Goal: Task Accomplishment & Management: Use online tool/utility

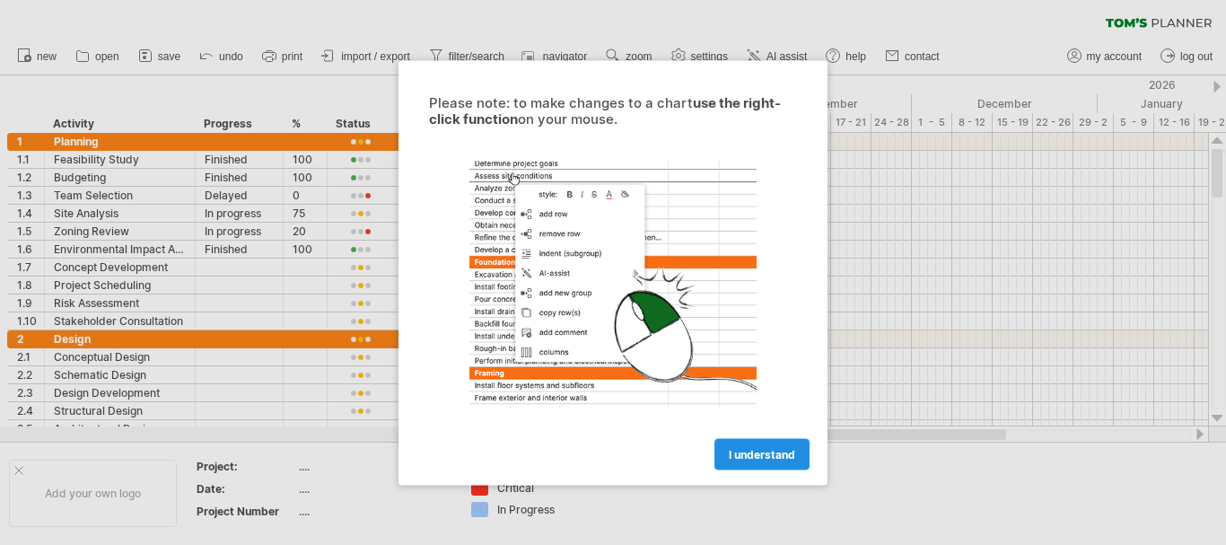
click at [729, 459] on span "I understand" at bounding box center [762, 453] width 66 height 13
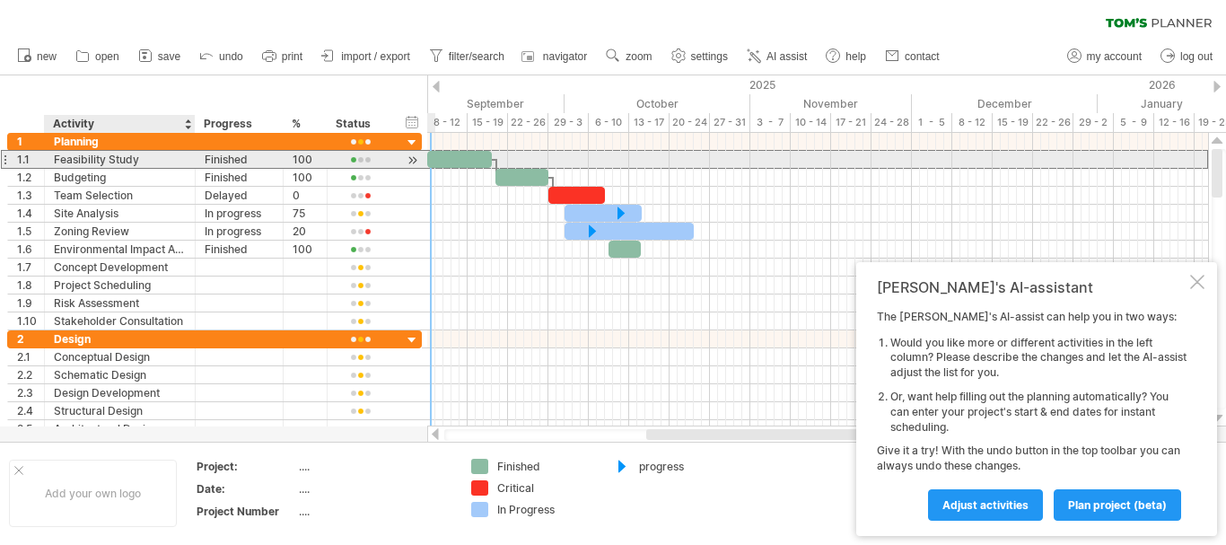
click at [121, 153] on div "Feasibility Study" at bounding box center [120, 159] width 132 height 17
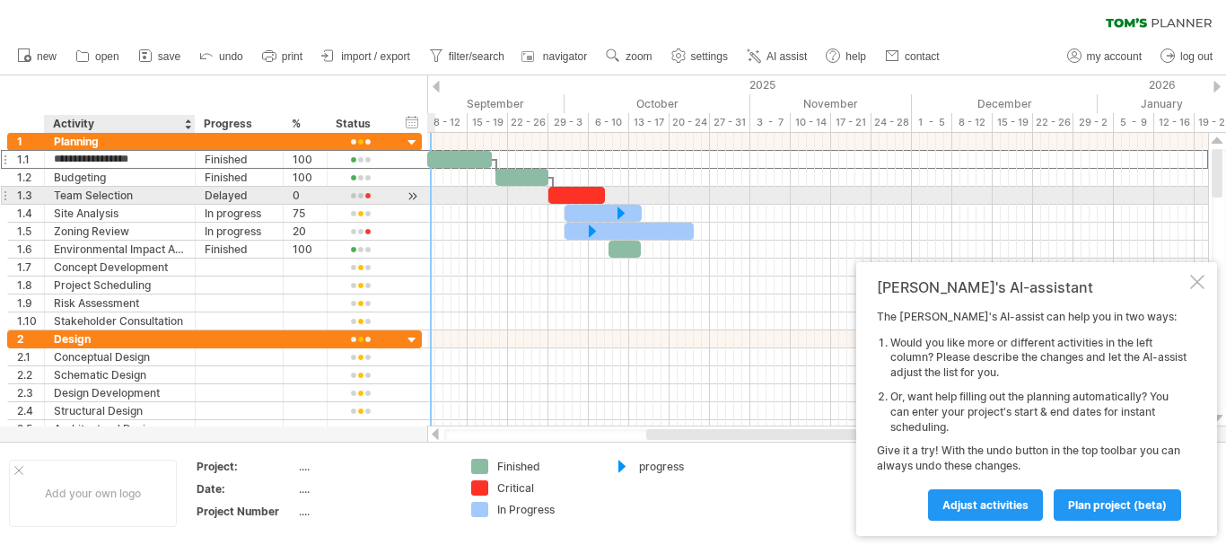
click at [114, 195] on div "Team Selection" at bounding box center [120, 195] width 132 height 17
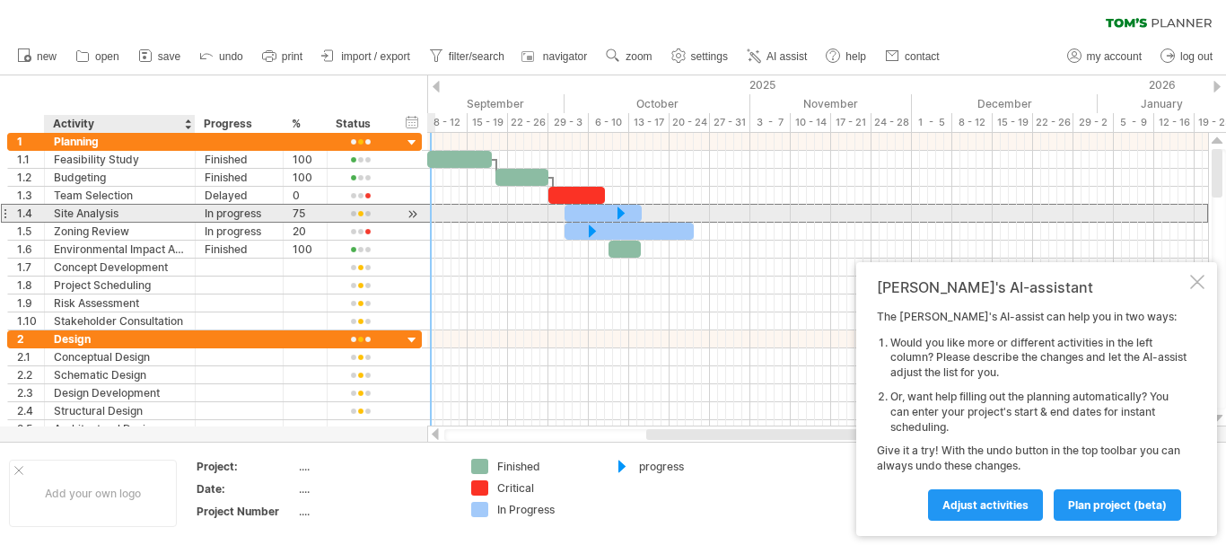
click at [108, 218] on div "Site Analysis" at bounding box center [120, 213] width 132 height 17
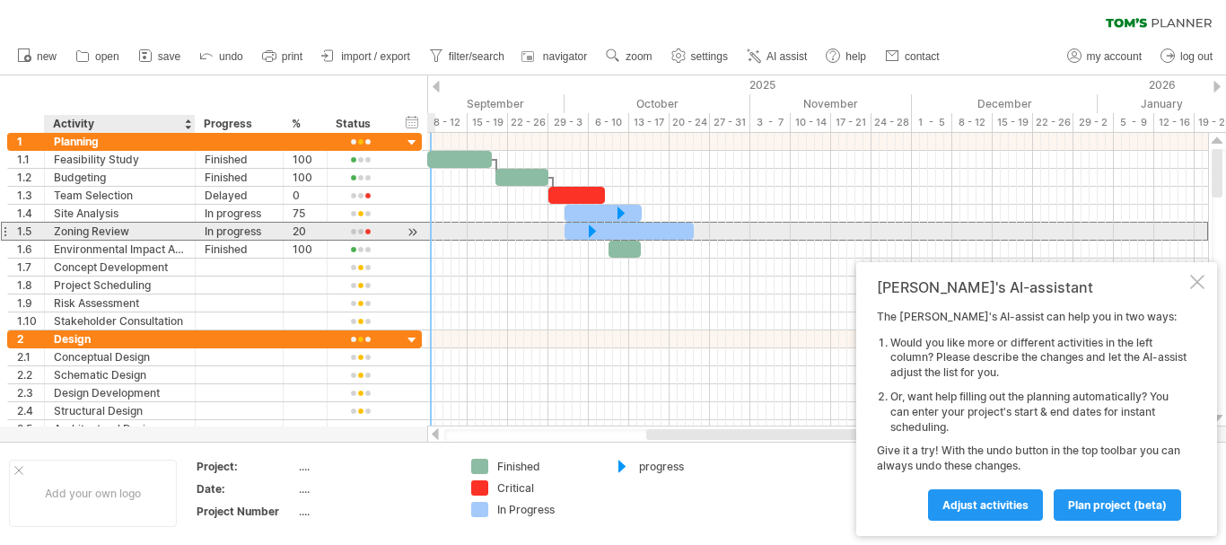
click at [107, 233] on div "Zoning Review" at bounding box center [120, 231] width 132 height 17
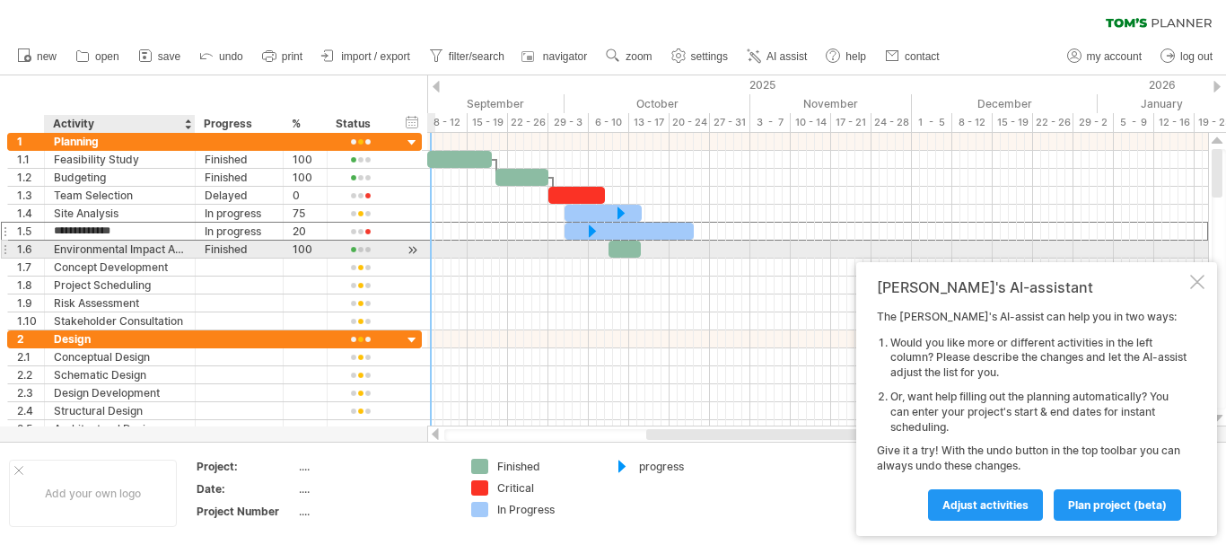
click at [115, 258] on div "**********" at bounding box center [214, 249] width 415 height 18
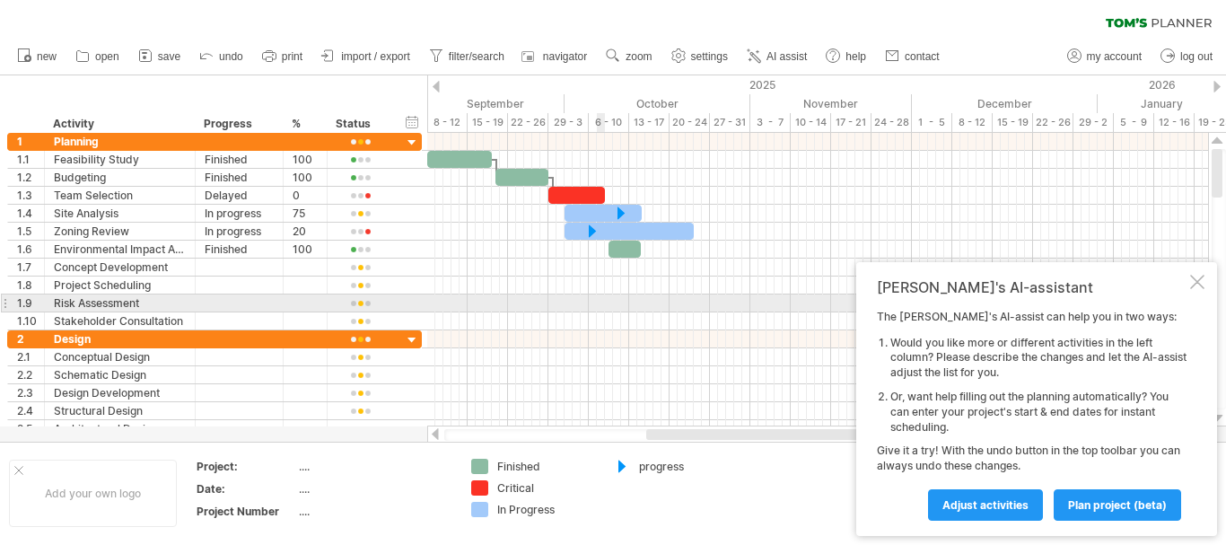
click at [603, 305] on div at bounding box center [817, 303] width 781 height 18
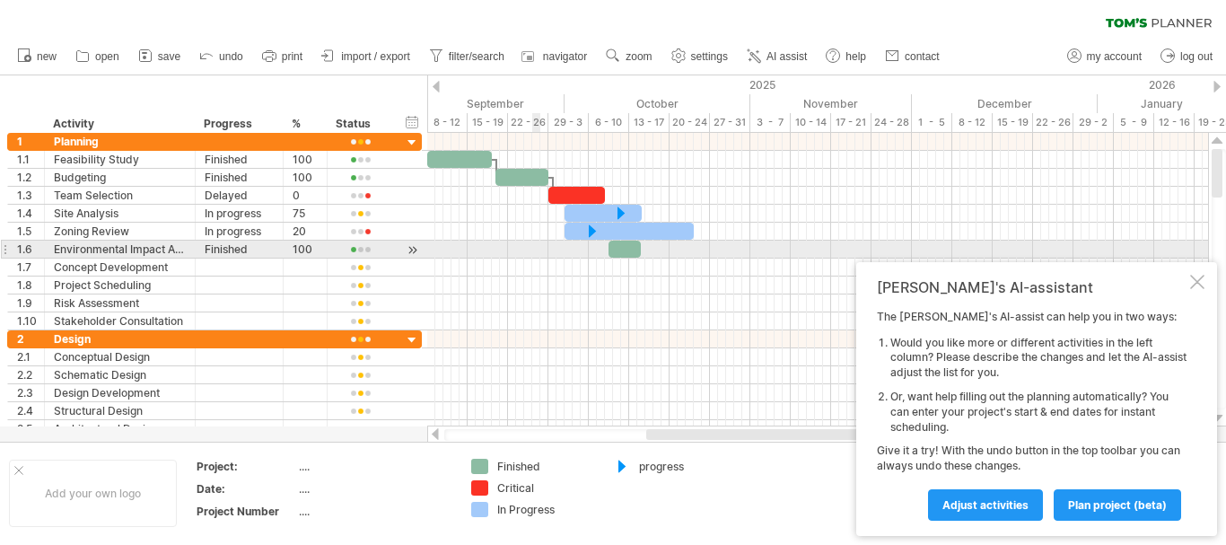
click at [533, 244] on div at bounding box center [817, 249] width 781 height 18
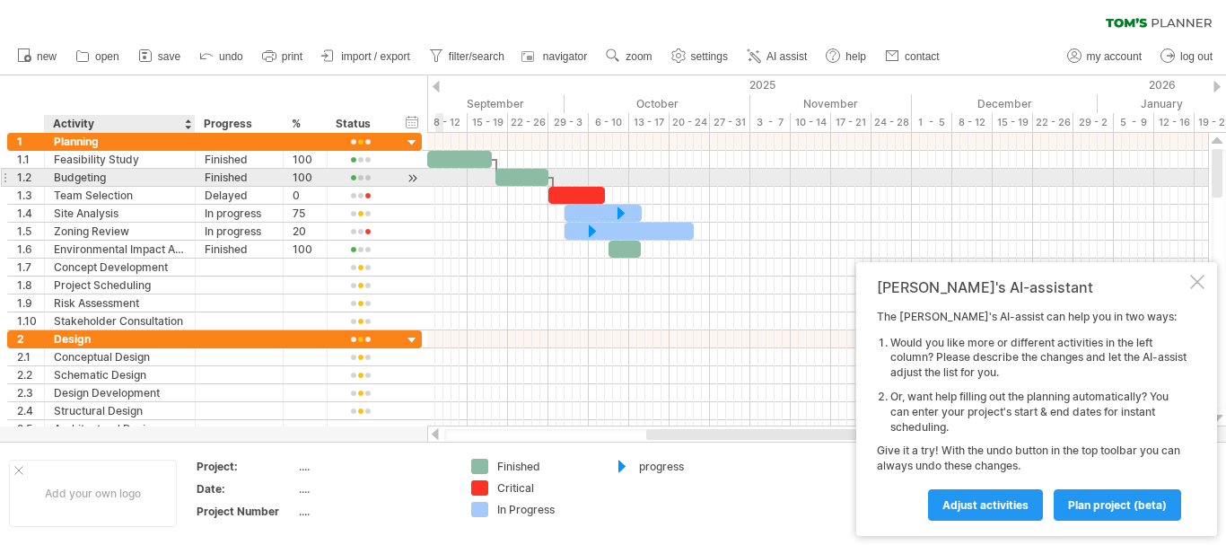
click at [140, 172] on div "Budgeting" at bounding box center [120, 177] width 132 height 17
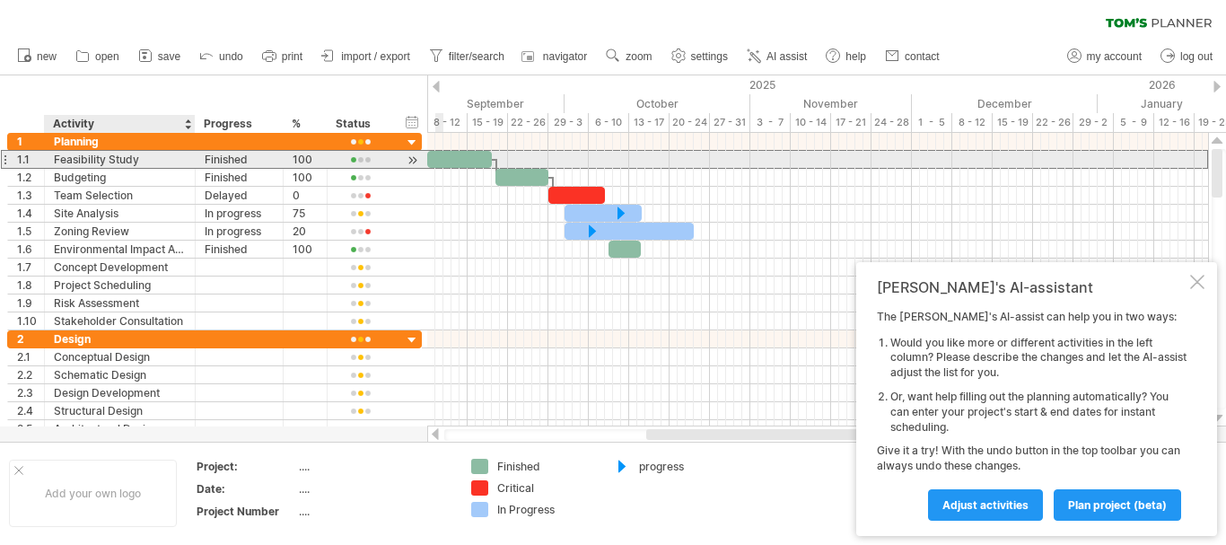
click at [127, 163] on div "Feasibility Study" at bounding box center [120, 159] width 132 height 17
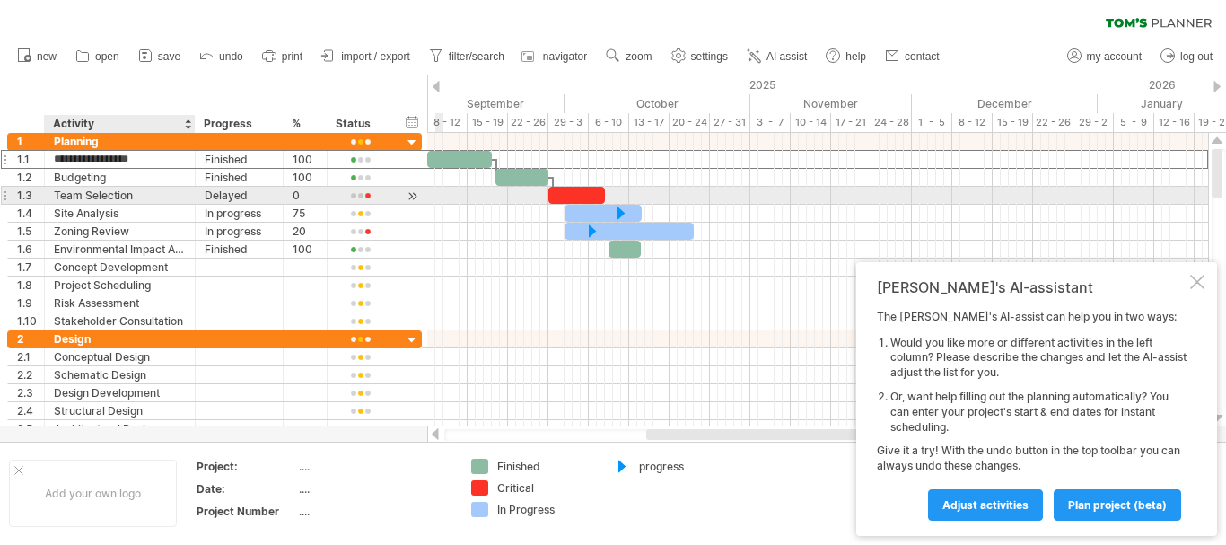
click at [135, 191] on div "Team Selection" at bounding box center [120, 195] width 132 height 17
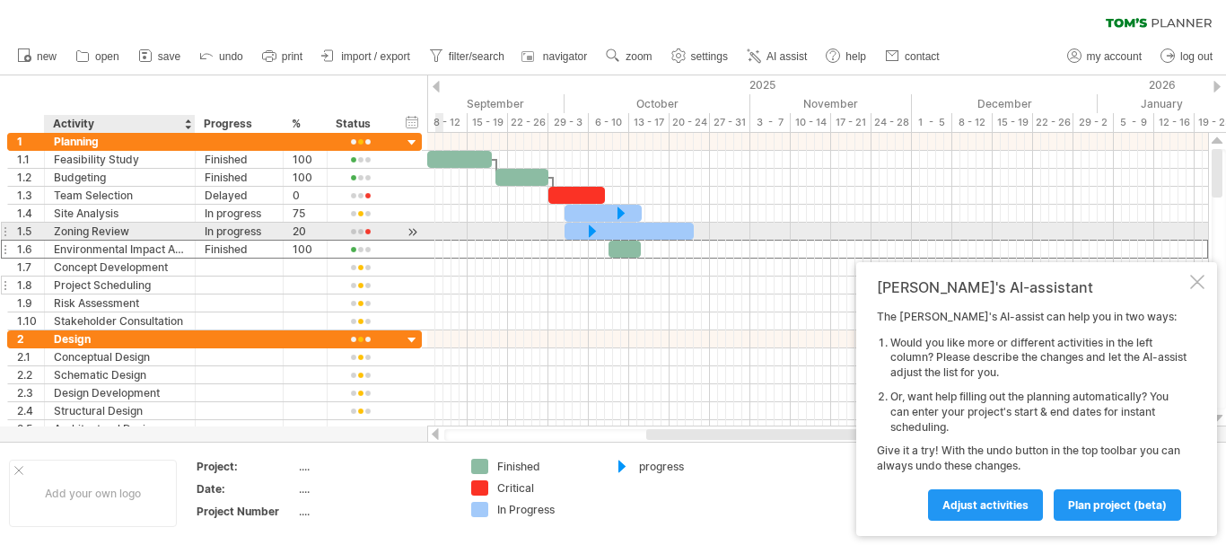
drag, startPoint x: 155, startPoint y: 240, endPoint x: 146, endPoint y: 278, distance: 38.7
click at [155, 244] on div "Environmental Impact Assessment" at bounding box center [120, 248] width 132 height 17
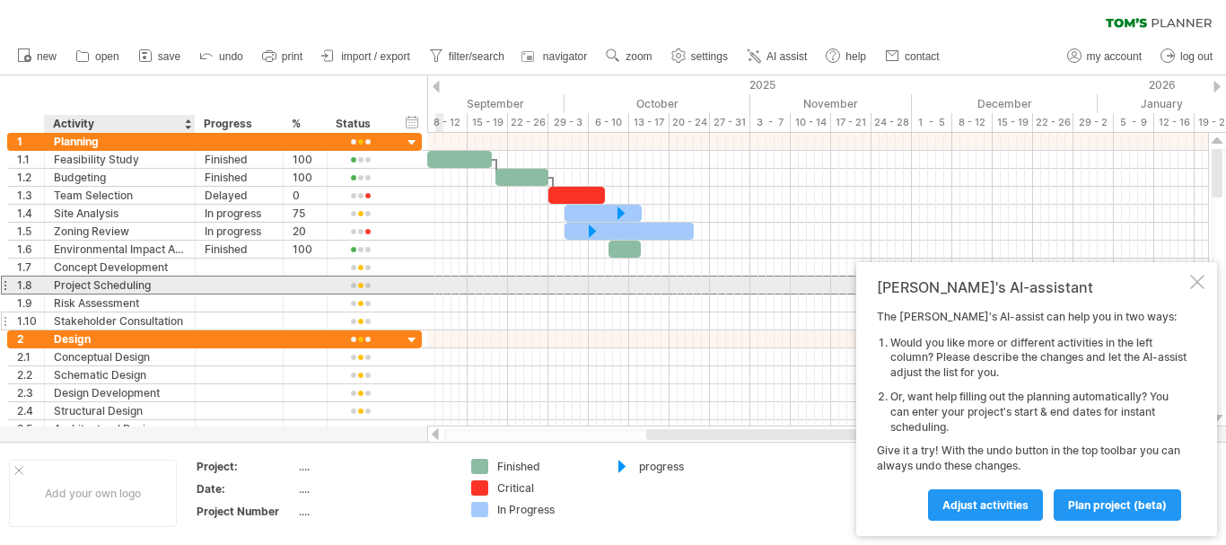
drag, startPoint x: 146, startPoint y: 278, endPoint x: 142, endPoint y: 328, distance: 50.4
click at [146, 285] on div "Project Scheduling" at bounding box center [120, 284] width 132 height 17
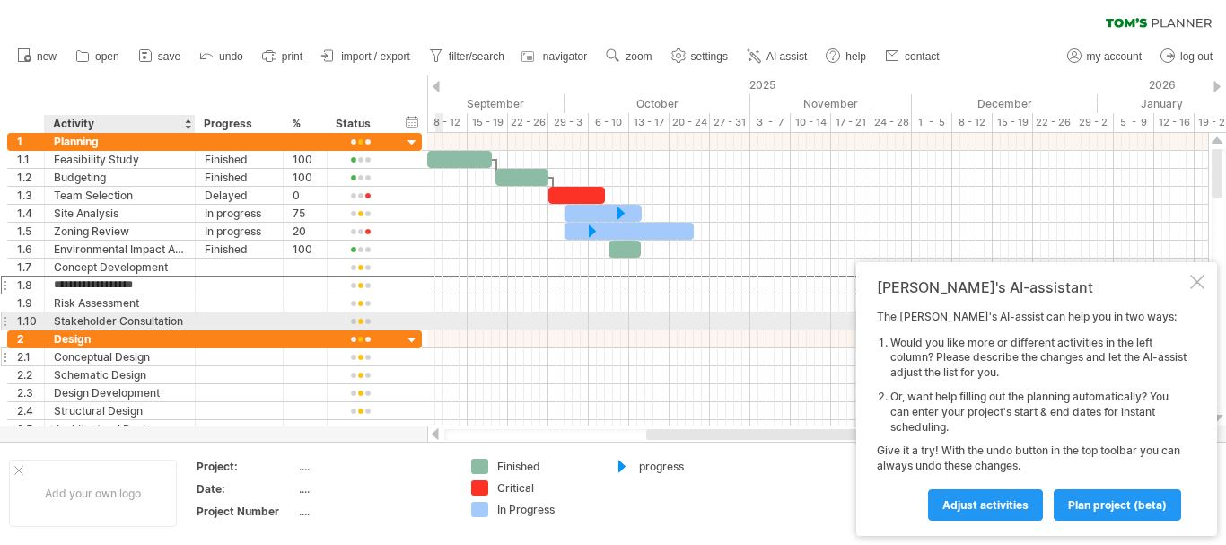
drag, startPoint x: 142, startPoint y: 328, endPoint x: 155, endPoint y: 359, distance: 33.3
click at [143, 332] on div "**********" at bounding box center [214, 285] width 415 height 305
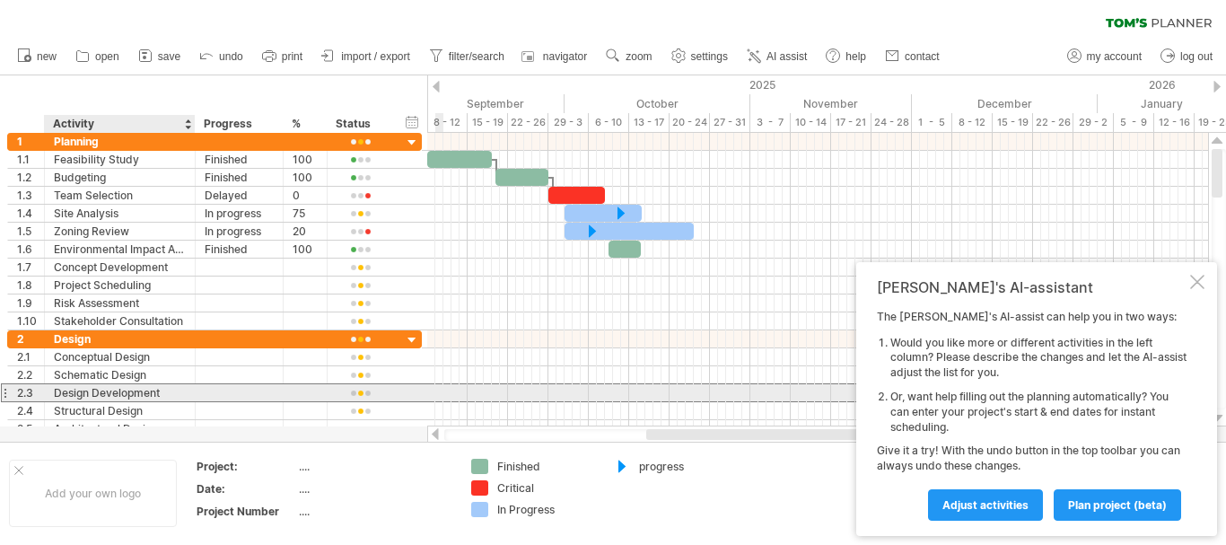
click at [161, 395] on div "Design Development" at bounding box center [120, 392] width 132 height 17
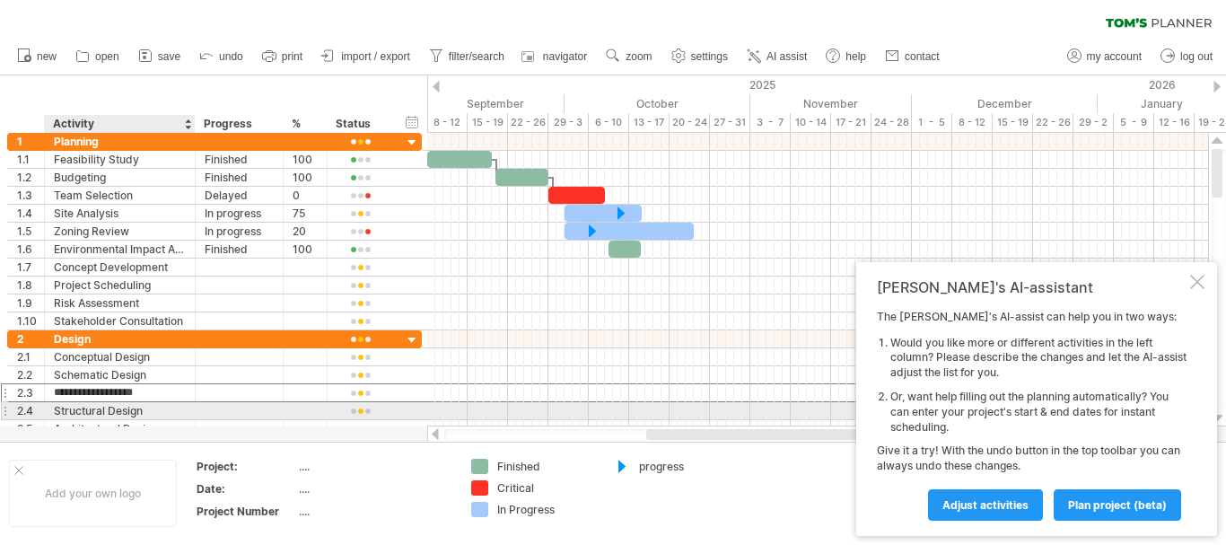
click at [154, 419] on div "**********" at bounding box center [214, 411] width 415 height 18
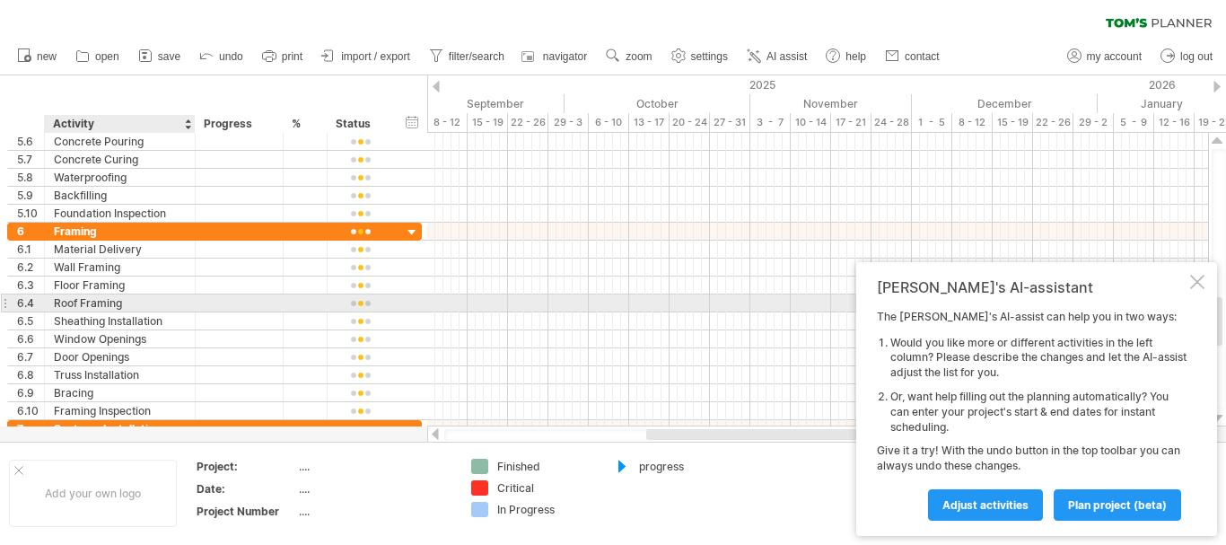
click at [127, 298] on div "Roof Framing" at bounding box center [120, 302] width 132 height 17
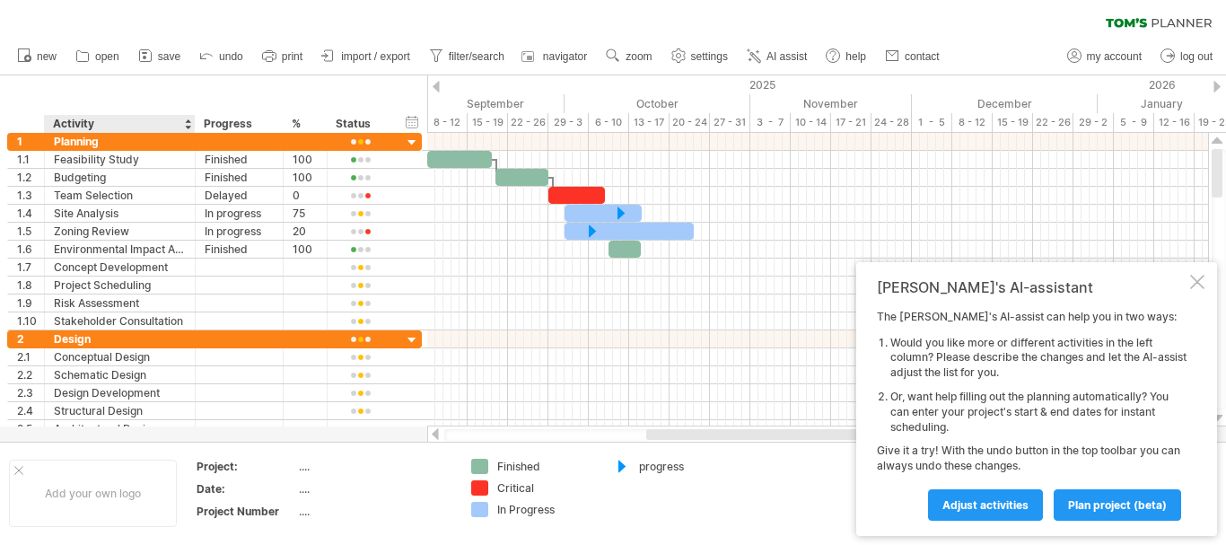
click at [122, 118] on div "Activity" at bounding box center [119, 124] width 132 height 18
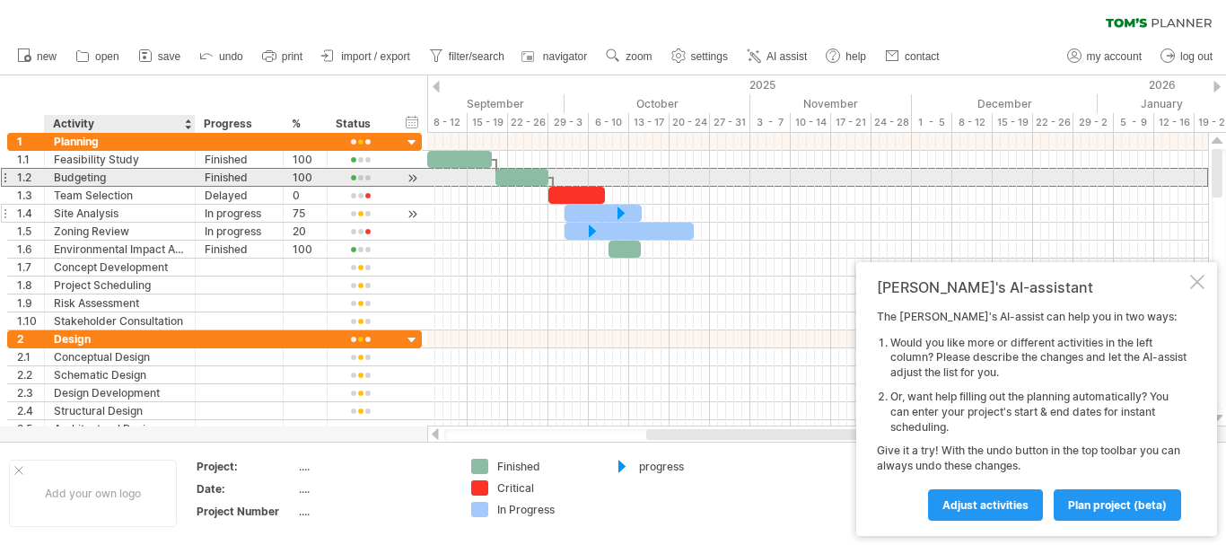
drag, startPoint x: 113, startPoint y: 184, endPoint x: 90, endPoint y: 209, distance: 34.3
click at [113, 185] on div "Budgeting" at bounding box center [120, 177] width 132 height 17
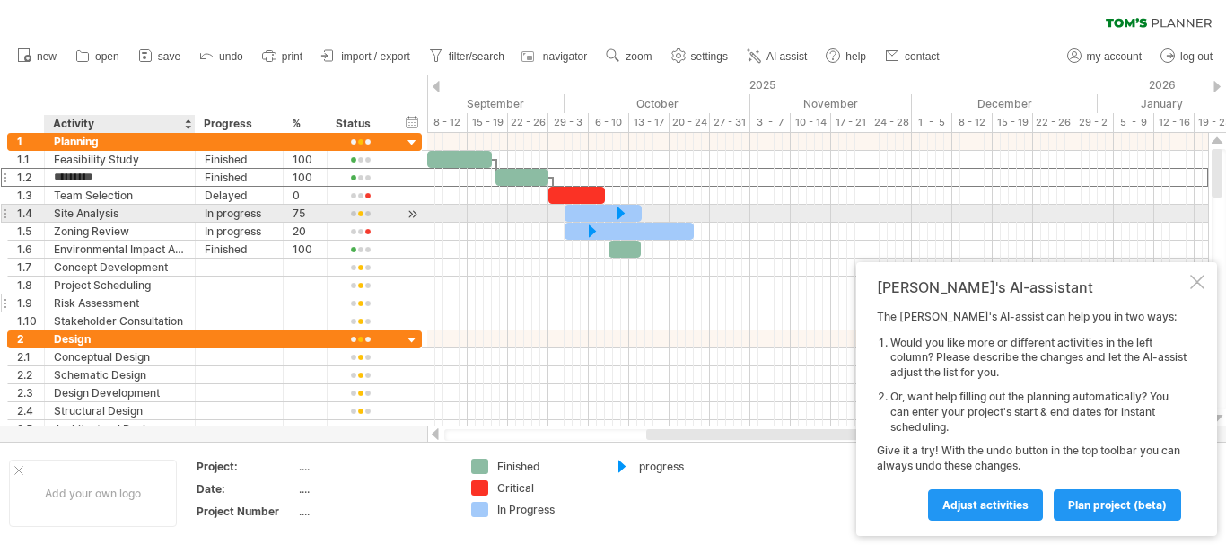
drag, startPoint x: 89, startPoint y: 212, endPoint x: 86, endPoint y: 295, distance: 83.5
click at [87, 220] on div "Site Analysis" at bounding box center [120, 213] width 132 height 17
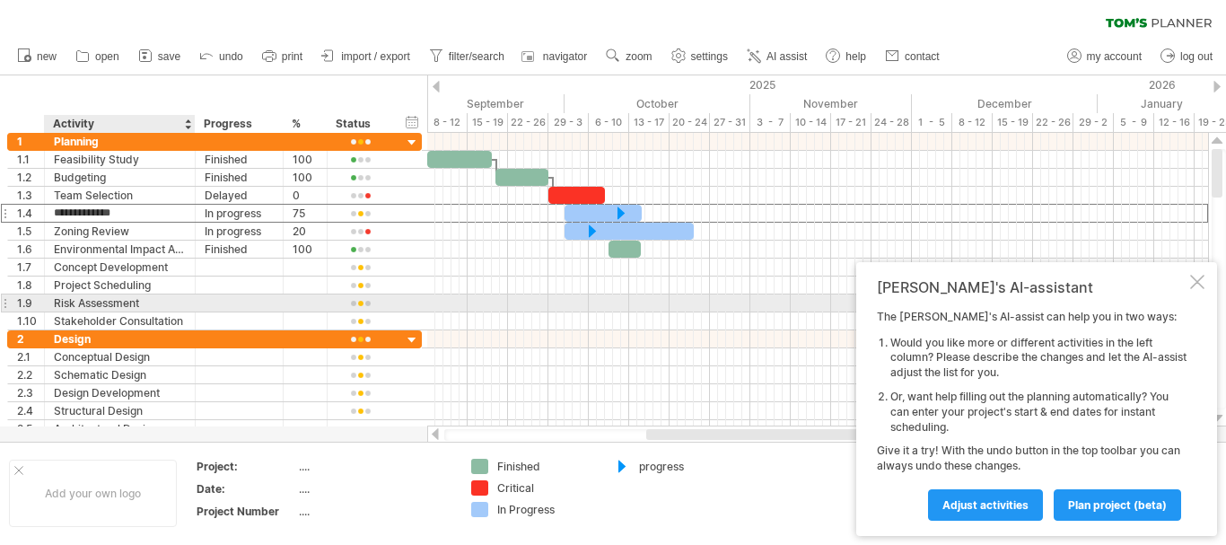
click at [88, 300] on div "Risk Assessment" at bounding box center [120, 302] width 132 height 17
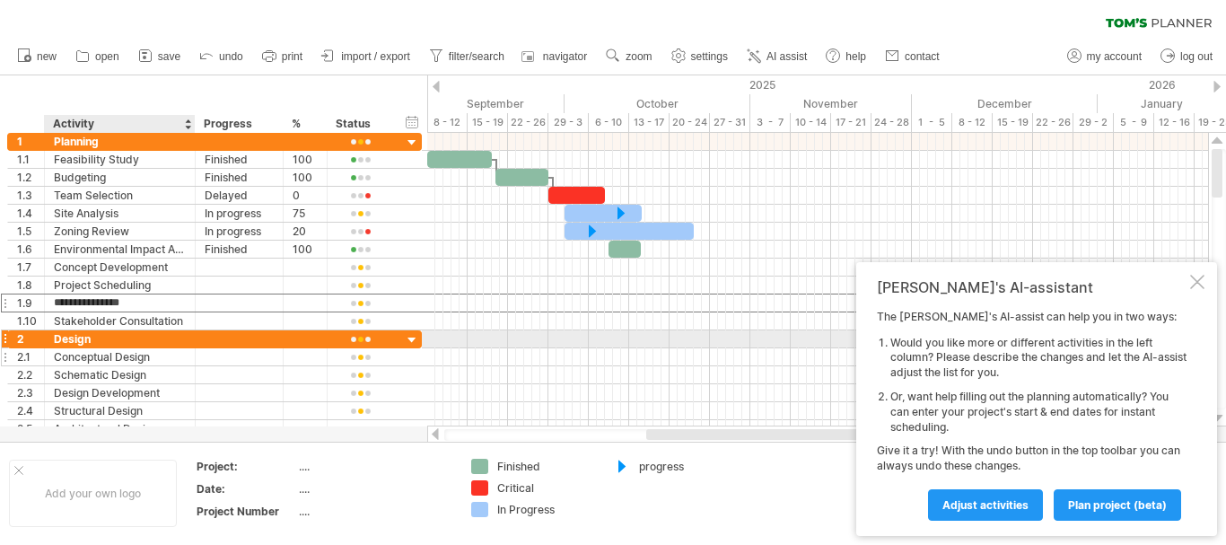
drag, startPoint x: 129, startPoint y: 341, endPoint x: 261, endPoint y: 350, distance: 132.2
click at [130, 341] on div "Design" at bounding box center [120, 338] width 132 height 17
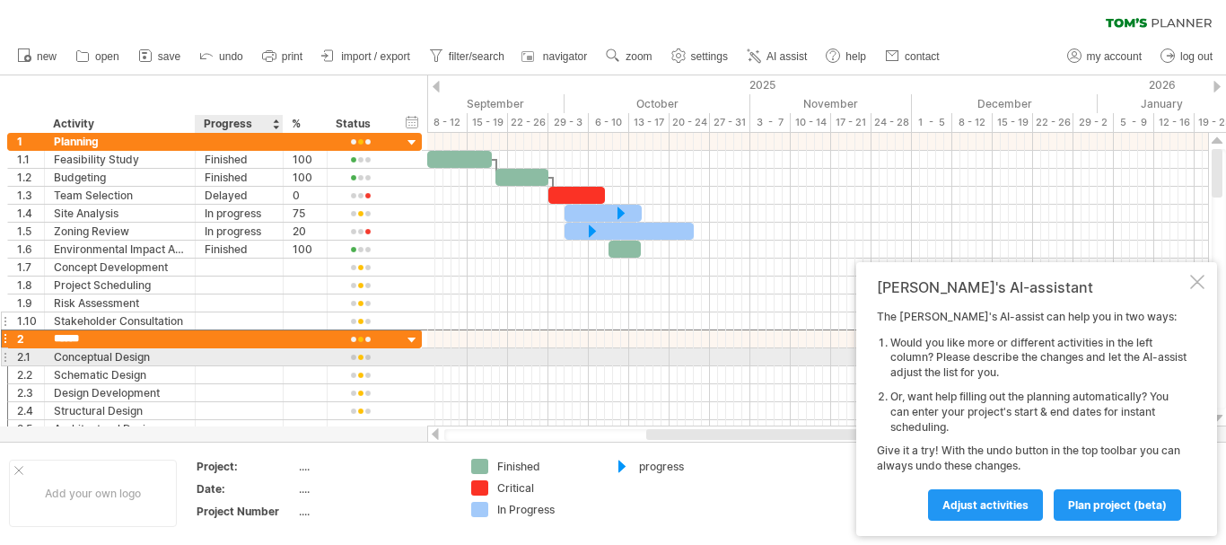
drag, startPoint x: 264, startPoint y: 350, endPoint x: 275, endPoint y: 326, distance: 26.5
click at [265, 349] on div at bounding box center [239, 356] width 69 height 17
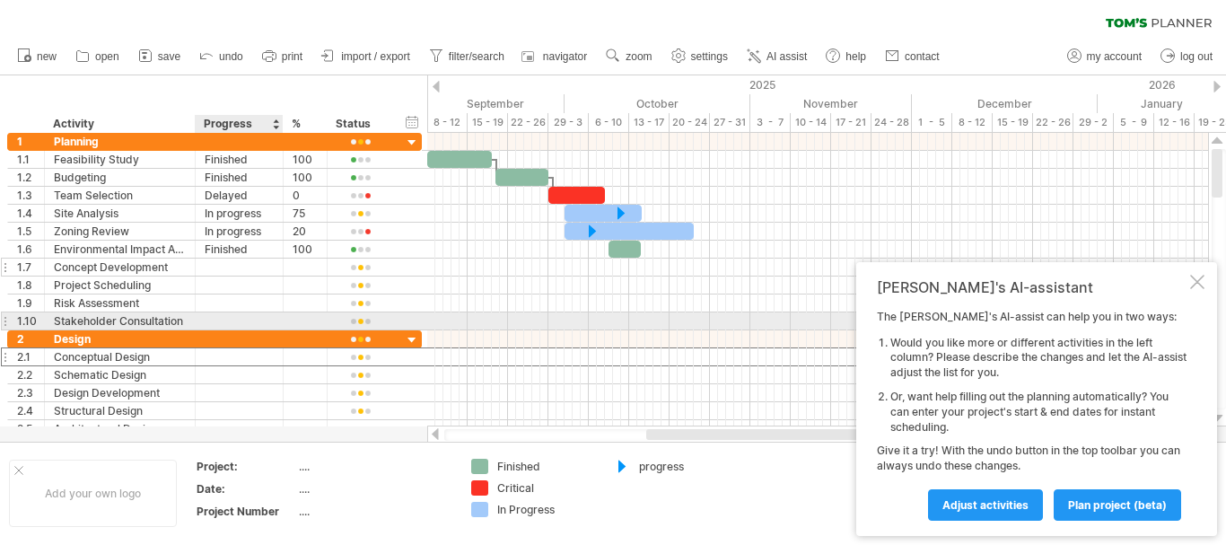
click at [299, 263] on div at bounding box center [305, 266] width 25 height 17
